Goal: Task Accomplishment & Management: Complete application form

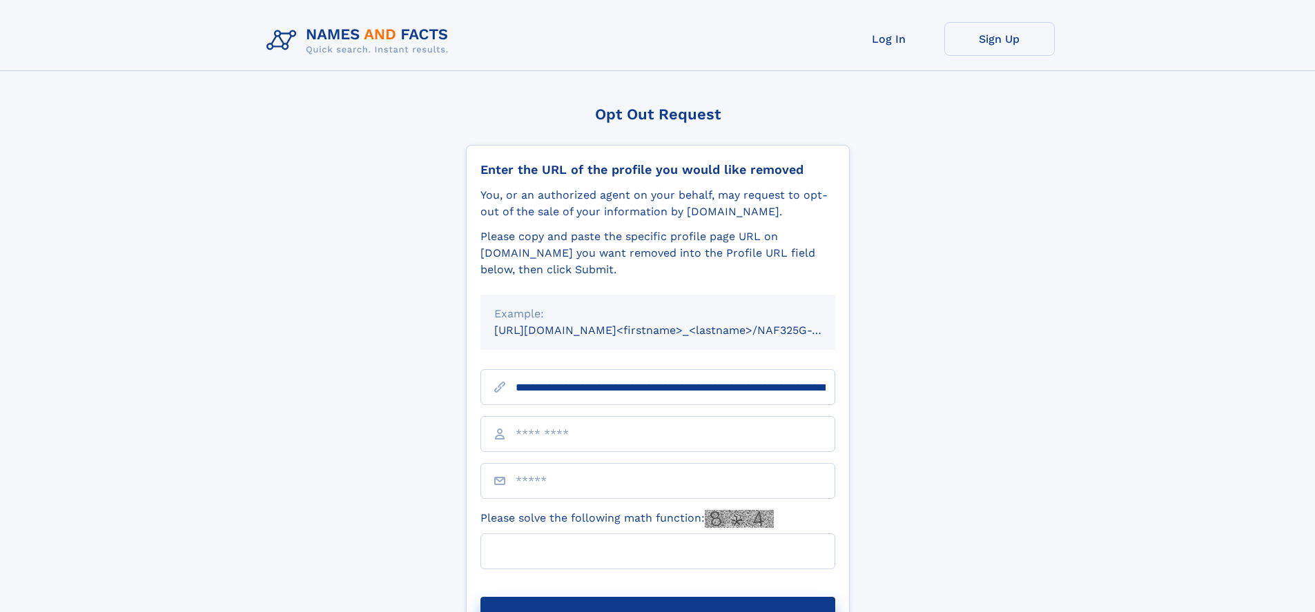
type input "**********"
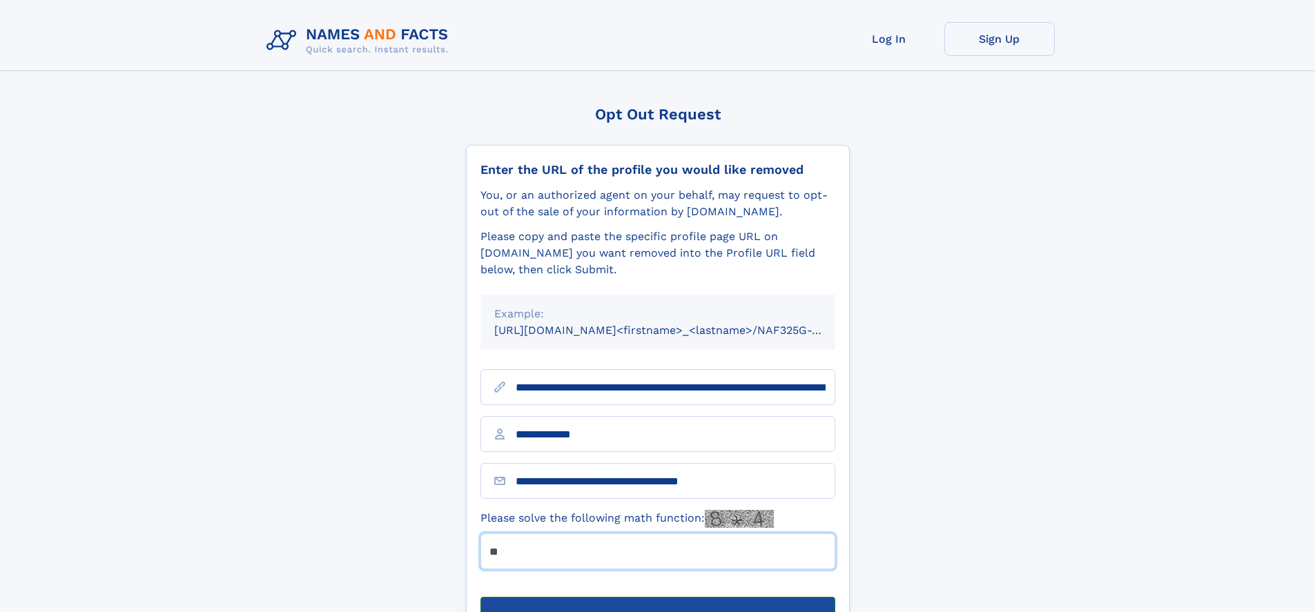
type input "**"
click at [657, 597] on button "Submit Opt Out Request" at bounding box center [657, 619] width 355 height 44
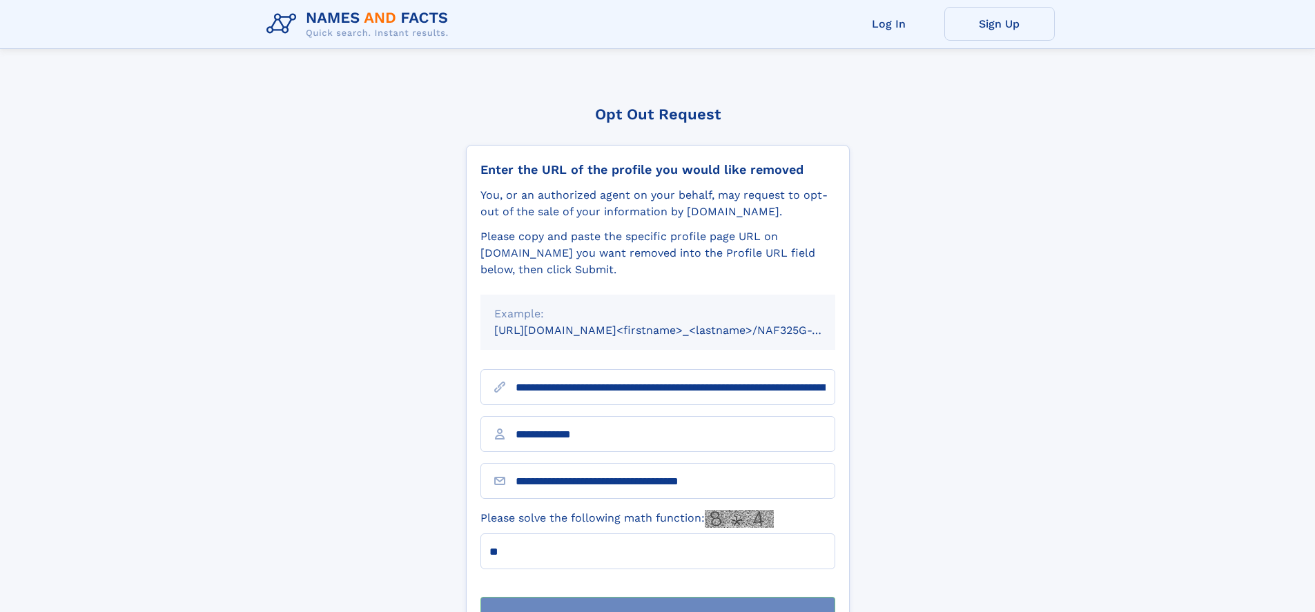
scroll to position [44, 0]
